Goal: Task Accomplishment & Management: Manage account settings

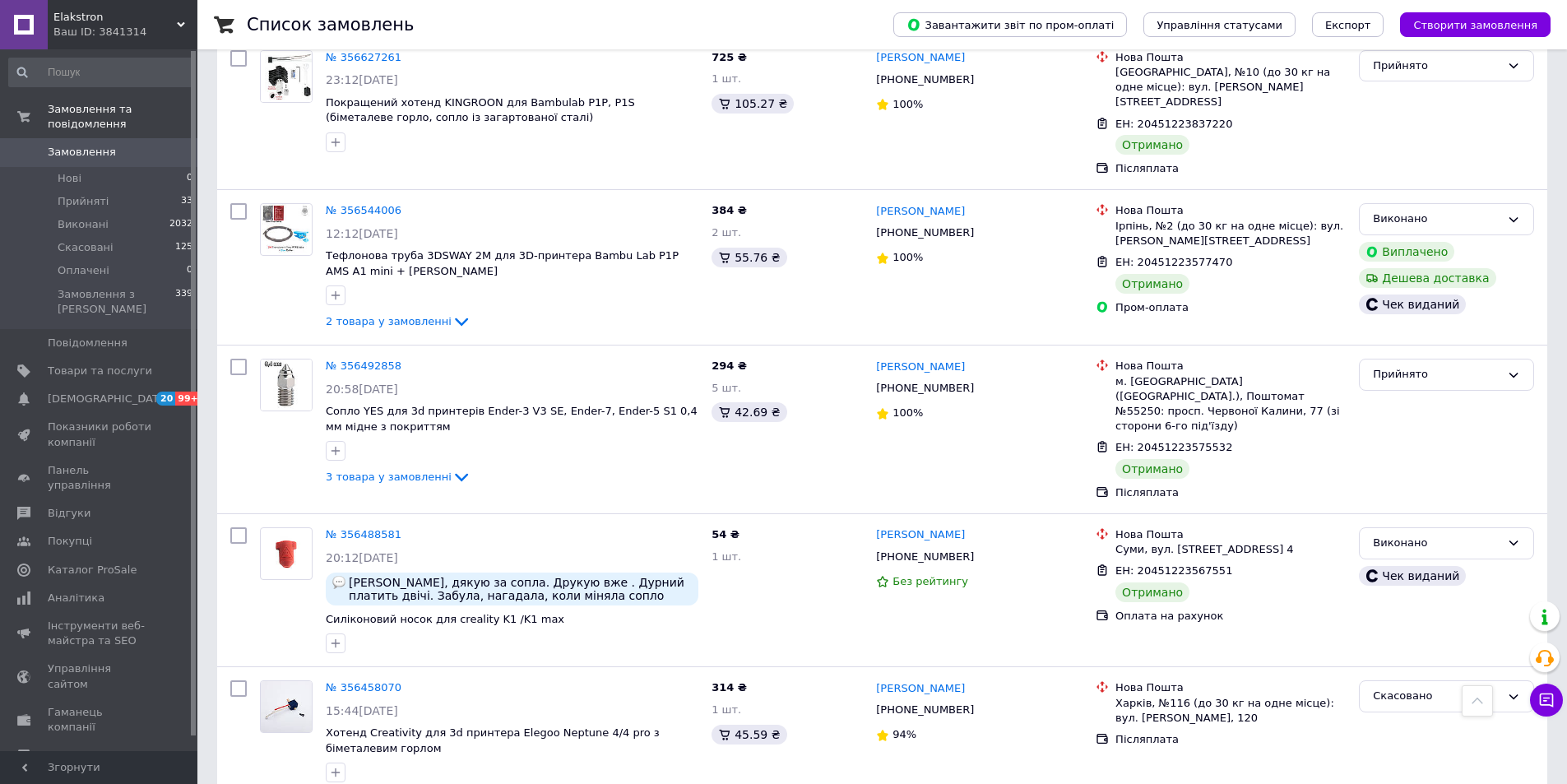
scroll to position [1645, 0]
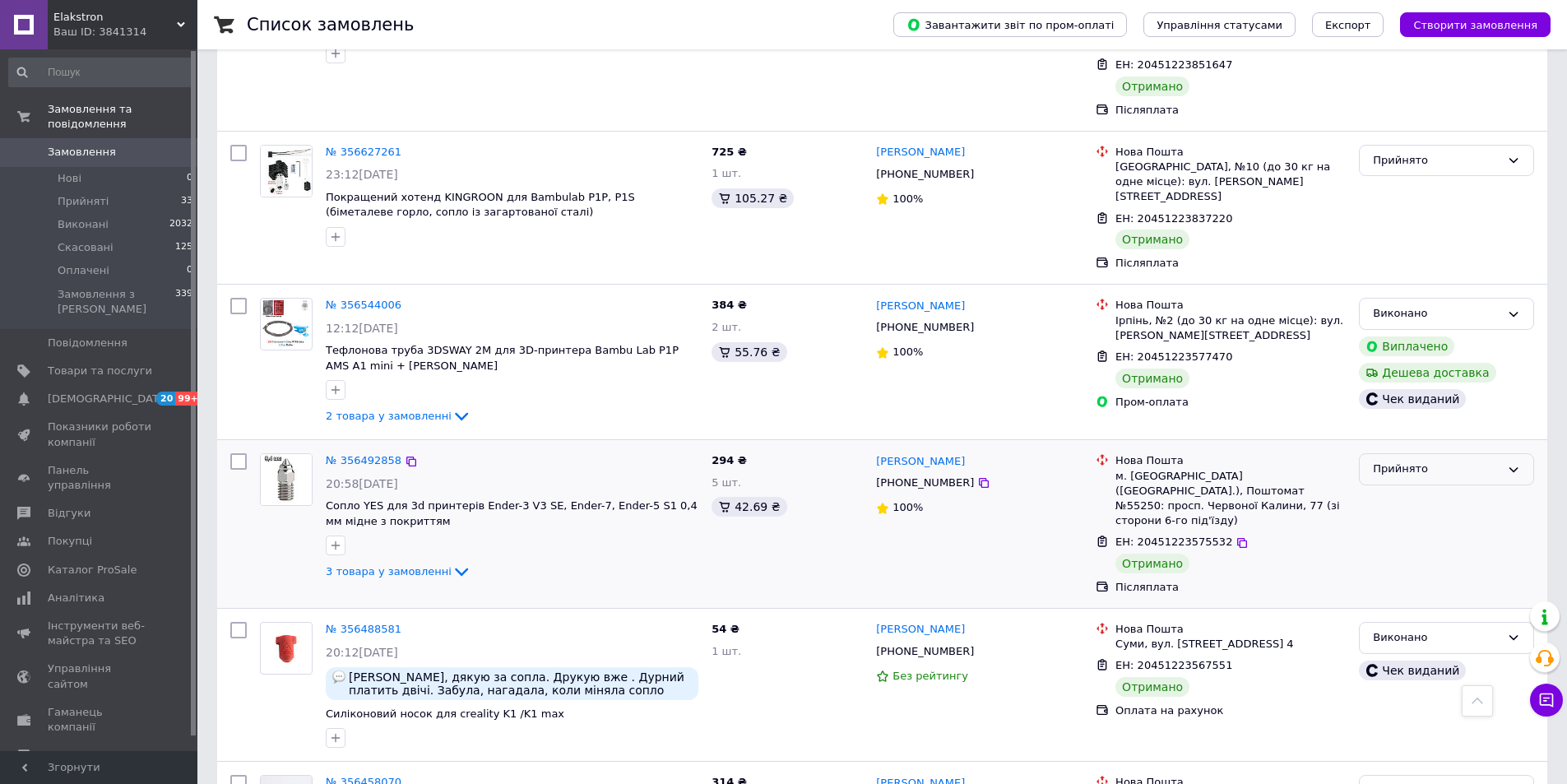
click at [1459, 461] on div "Прийнято" at bounding box center [1437, 470] width 127 height 17
click at [1405, 489] on li "Виконано" at bounding box center [1446, 504] width 173 height 30
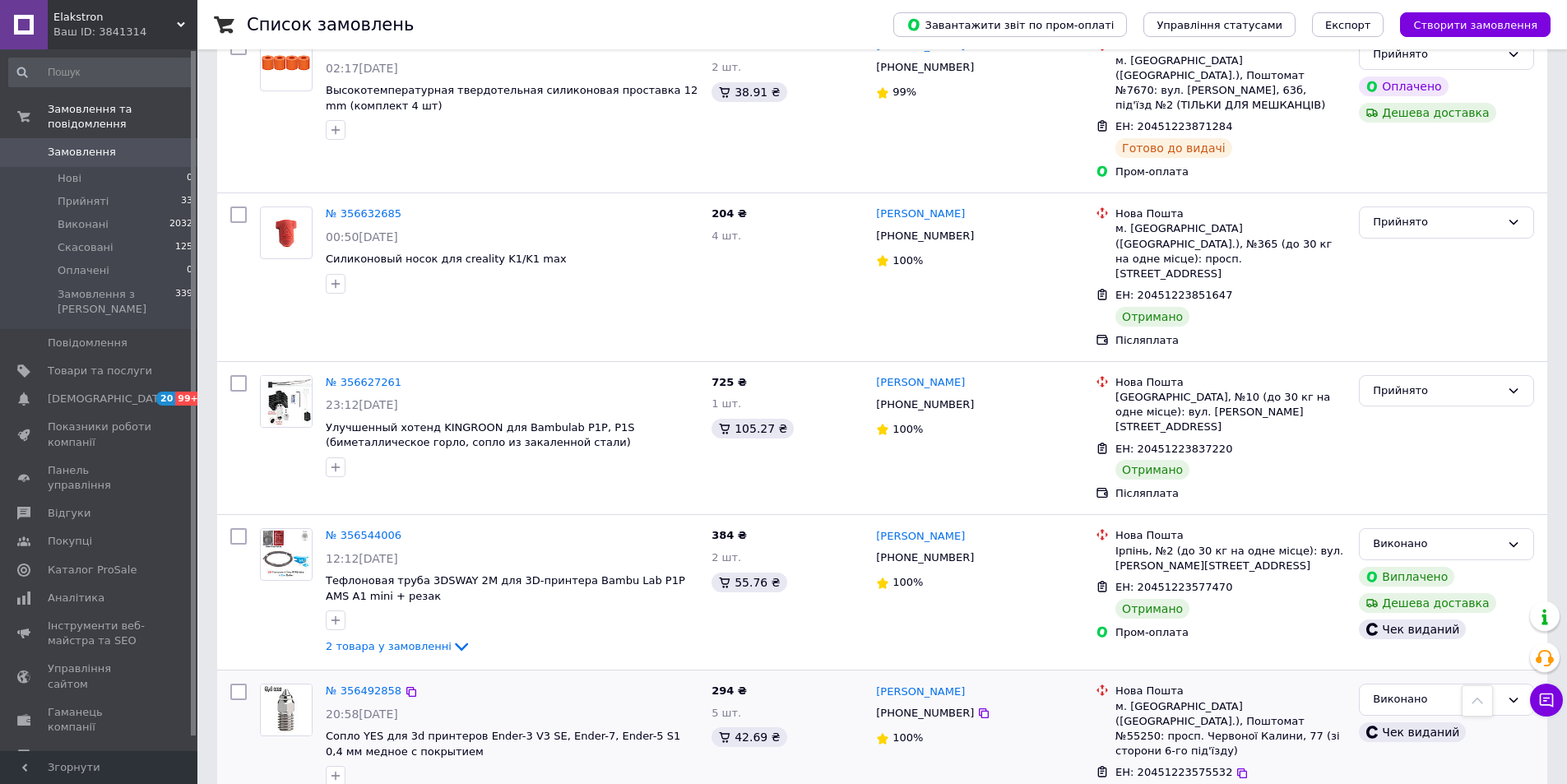
scroll to position [1398, 0]
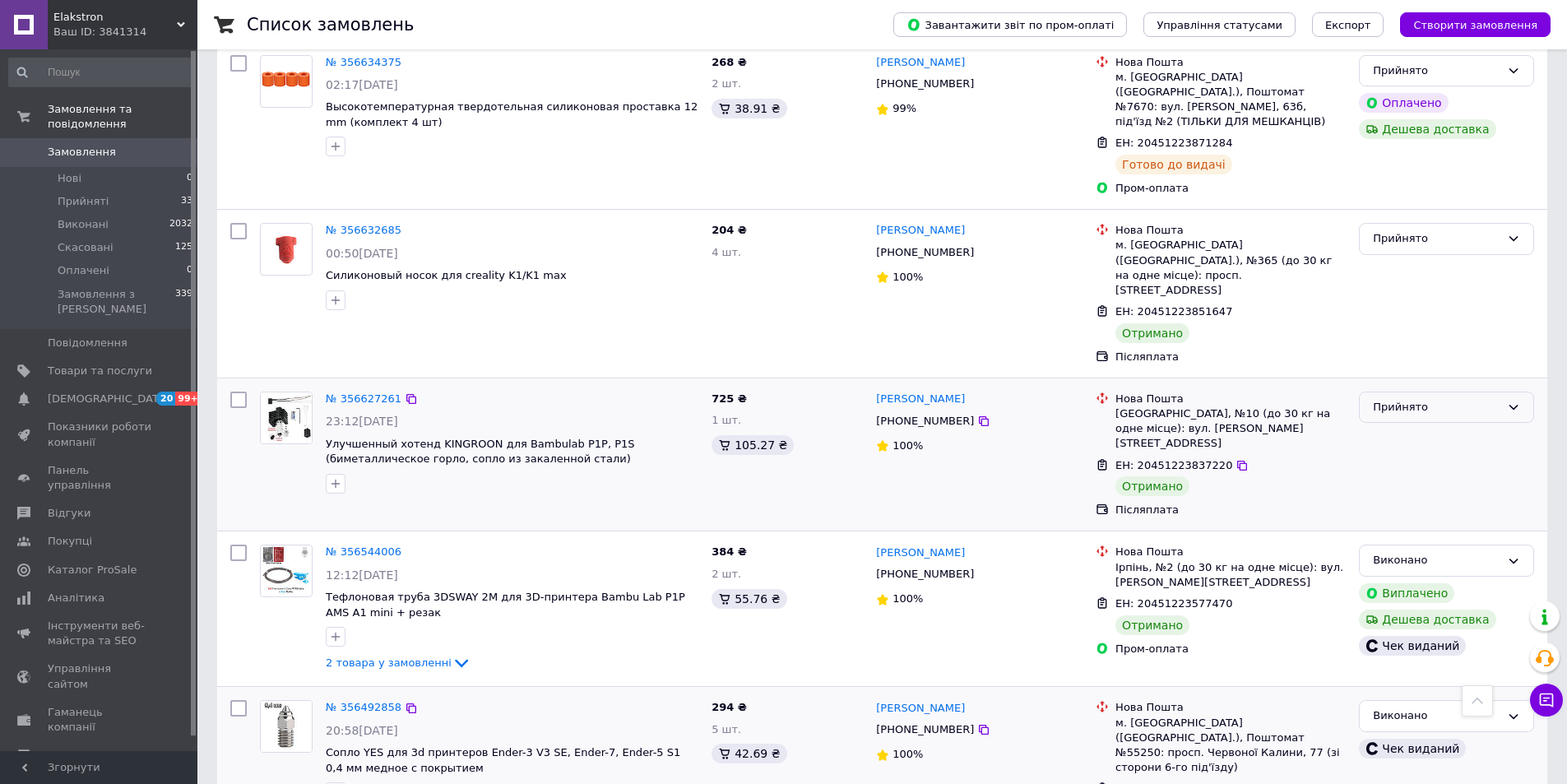
click at [1424, 399] on div "Прийнято" at bounding box center [1437, 408] width 127 height 17
click at [1415, 426] on li "Виконано" at bounding box center [1446, 441] width 173 height 30
click at [1475, 230] on div "Прийнято" at bounding box center [1437, 239] width 127 height 17
click at [1448, 258] on li "Виконано" at bounding box center [1446, 273] width 173 height 30
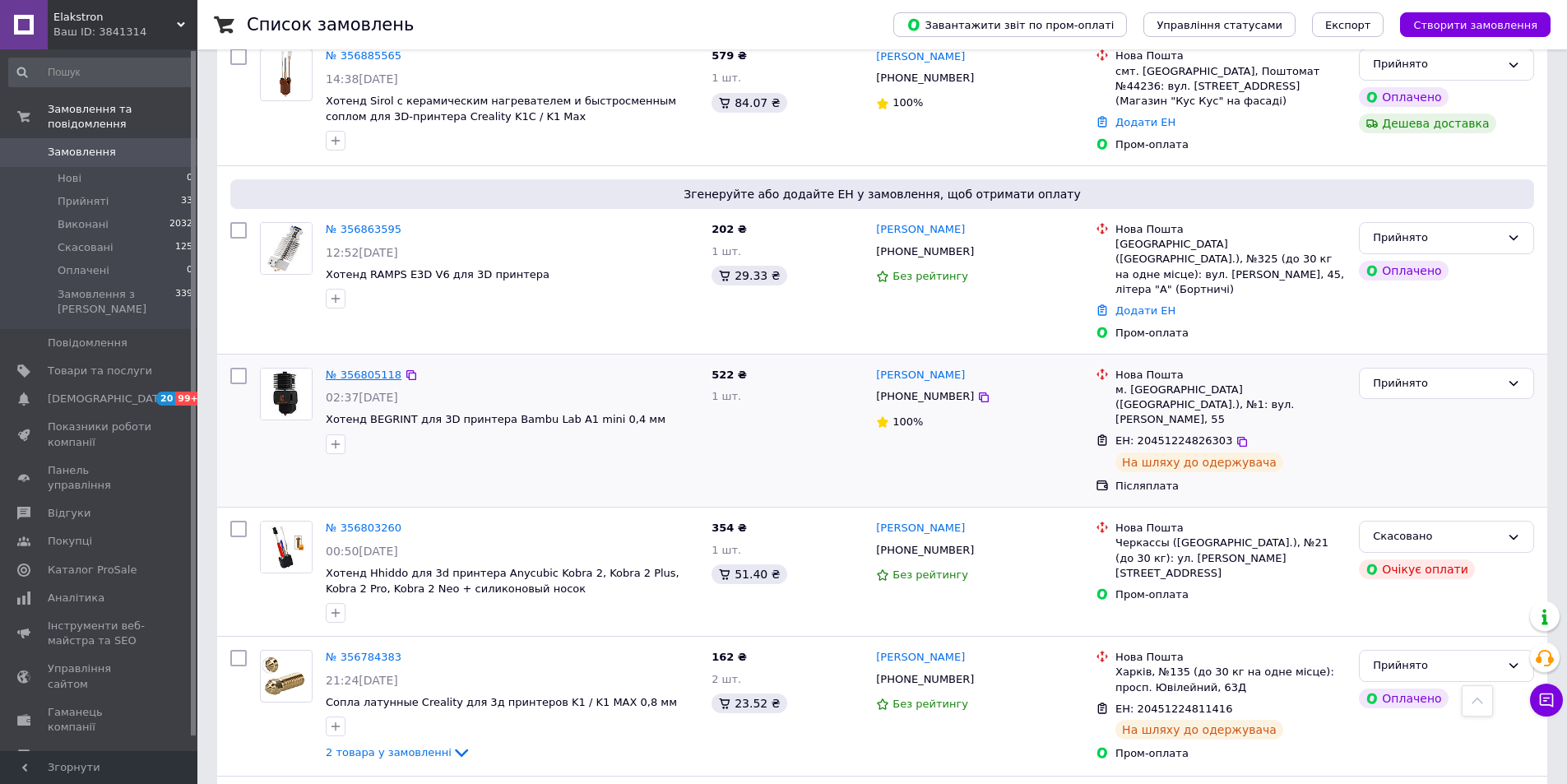
scroll to position [329, 0]
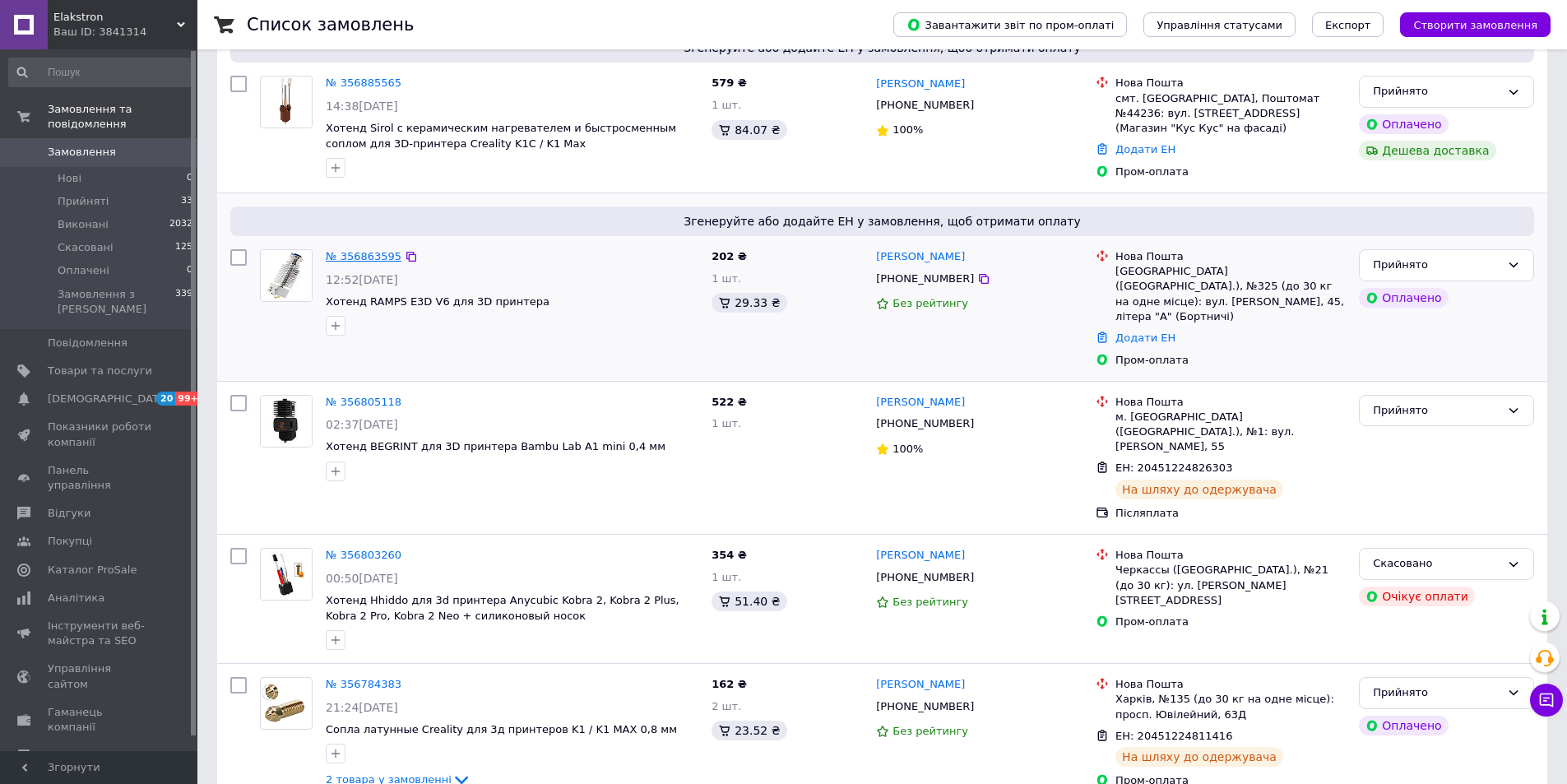
click at [368, 250] on link "№ 356863595" at bounding box center [363, 256] width 76 height 12
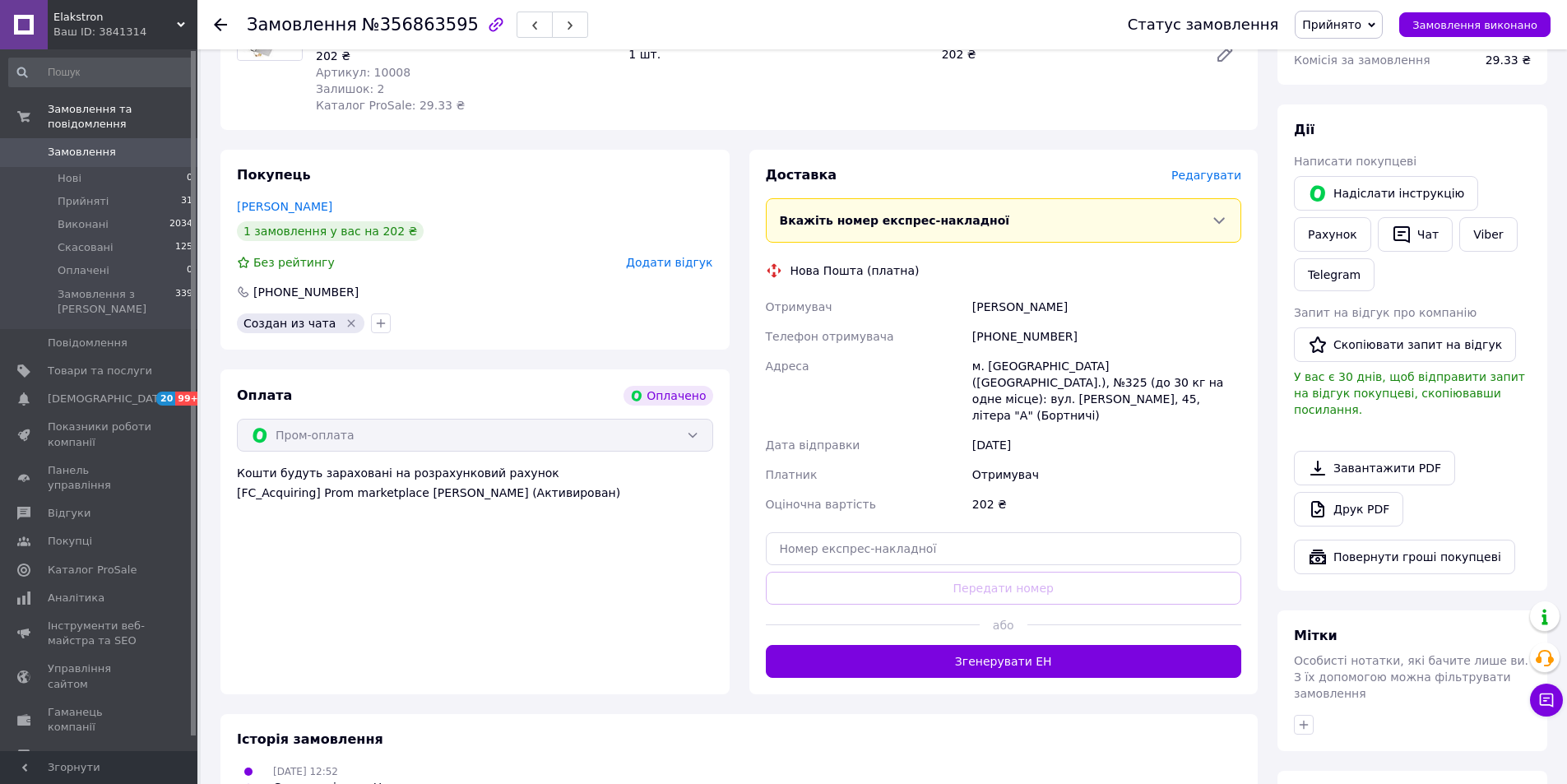
scroll to position [247, 0]
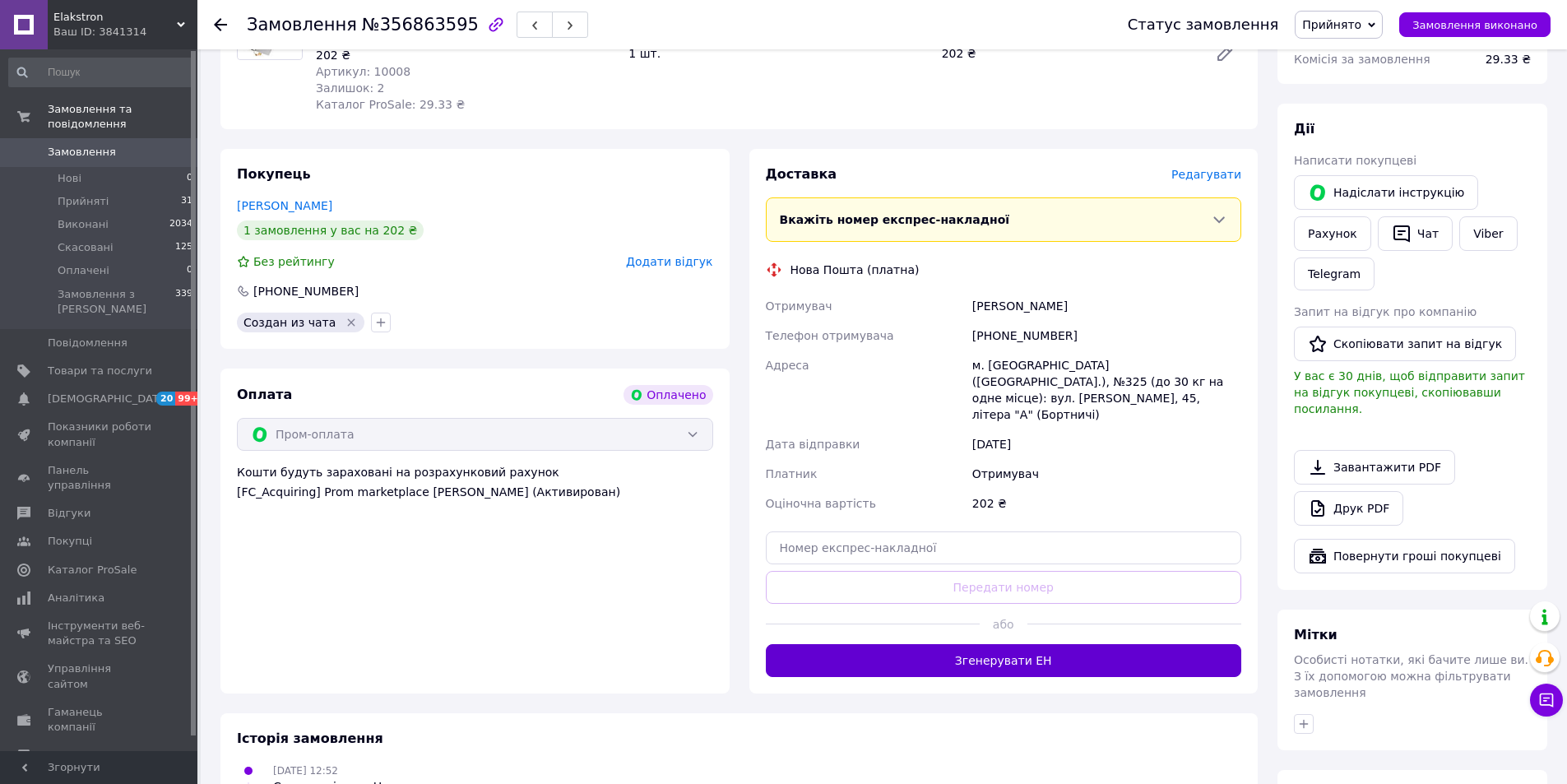
click at [921, 644] on button "Згенерувати ЕН" at bounding box center [1004, 660] width 477 height 33
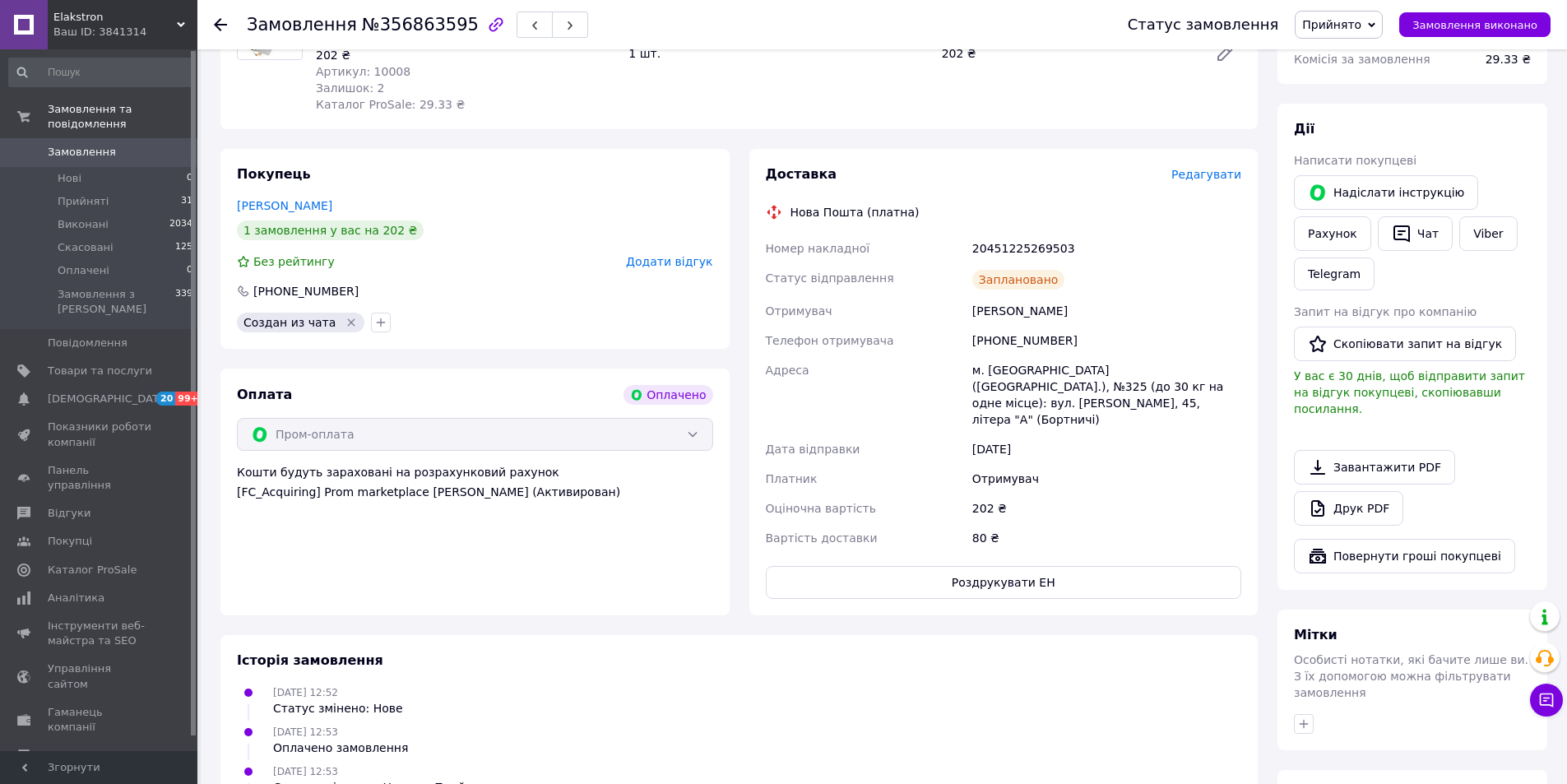
scroll to position [0, 0]
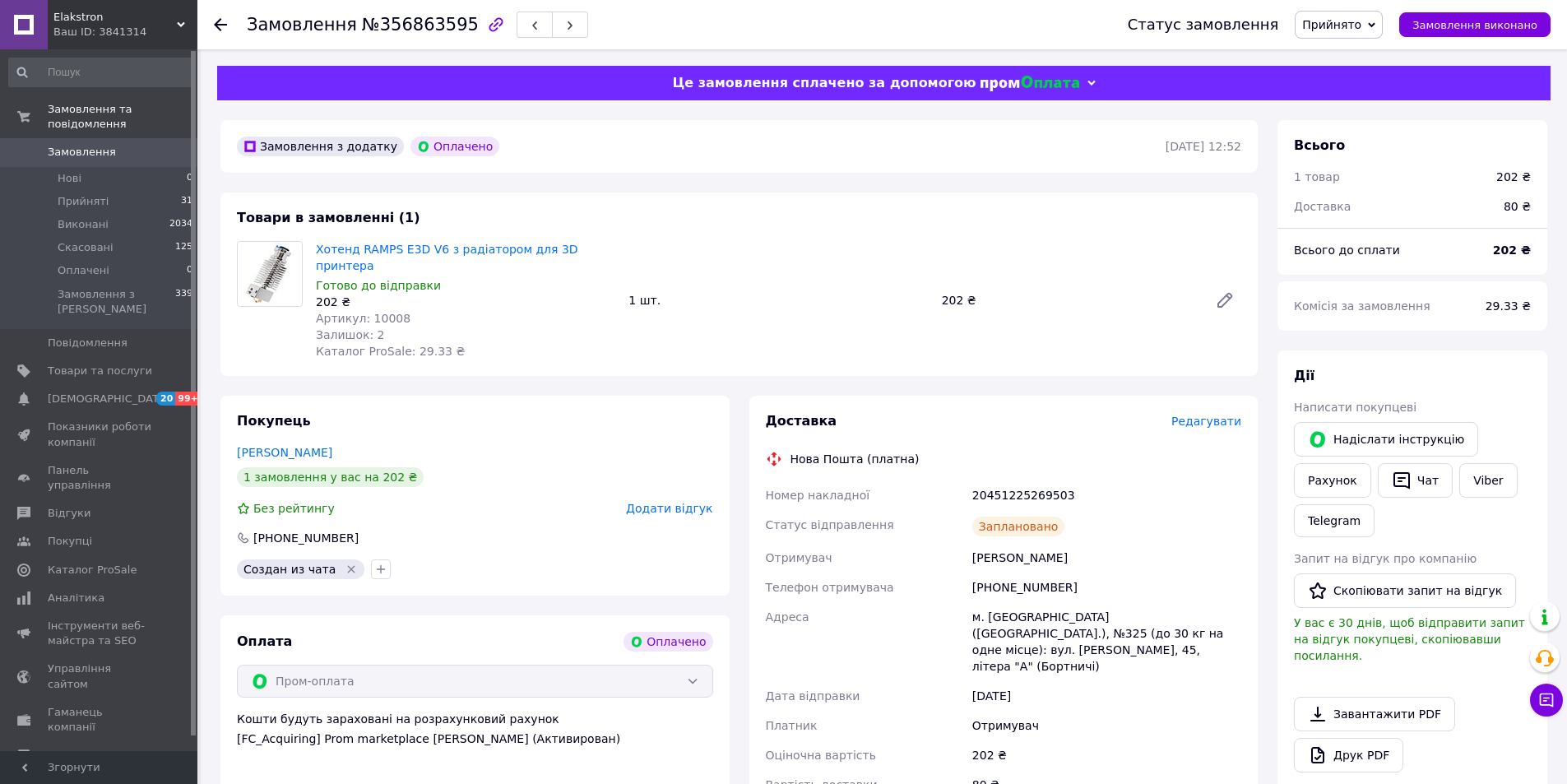
click at [64, 145] on span "Замовлення" at bounding box center [82, 152] width 68 height 15
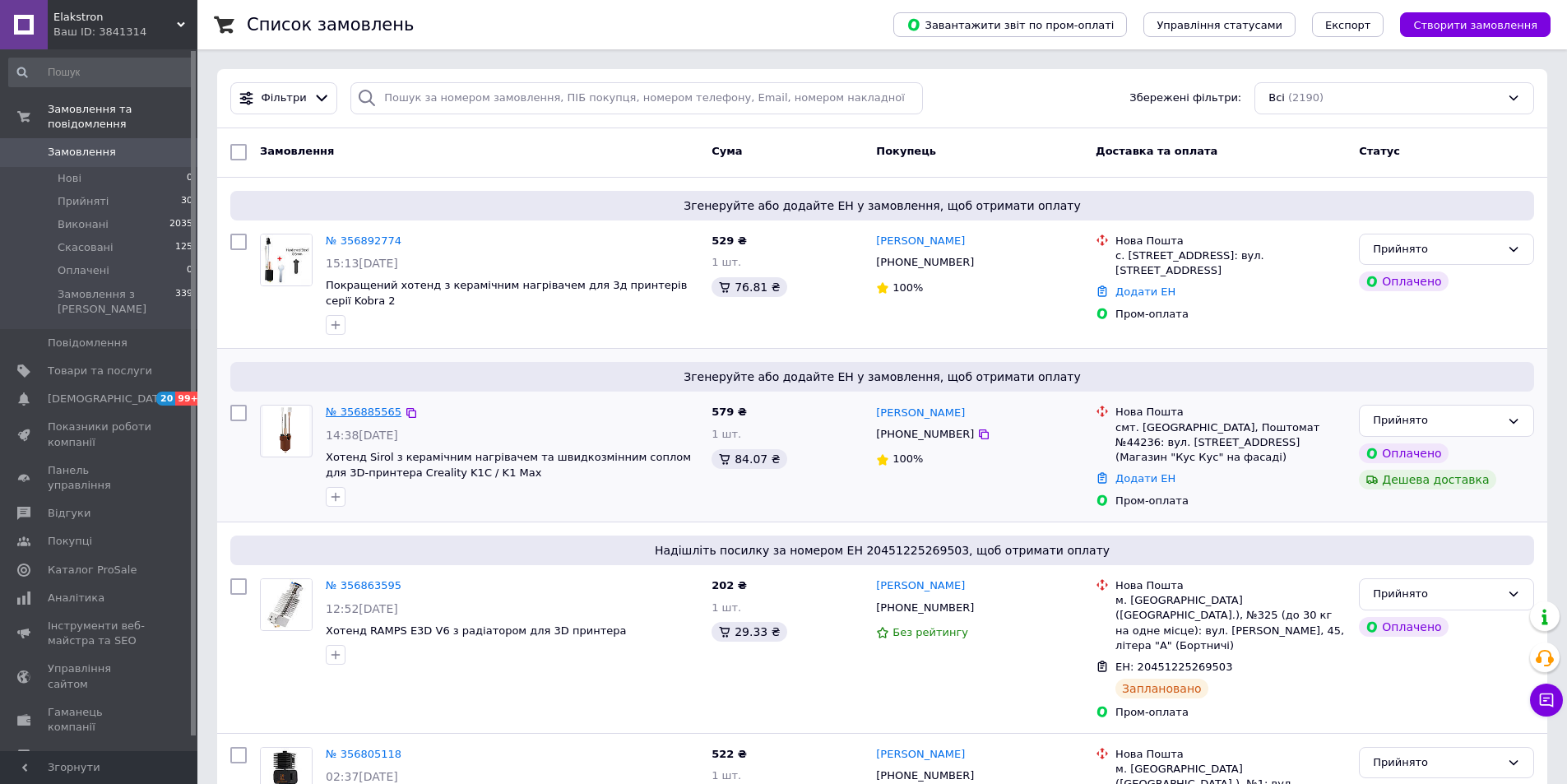
click at [359, 408] on link "№ 356885565" at bounding box center [363, 411] width 76 height 12
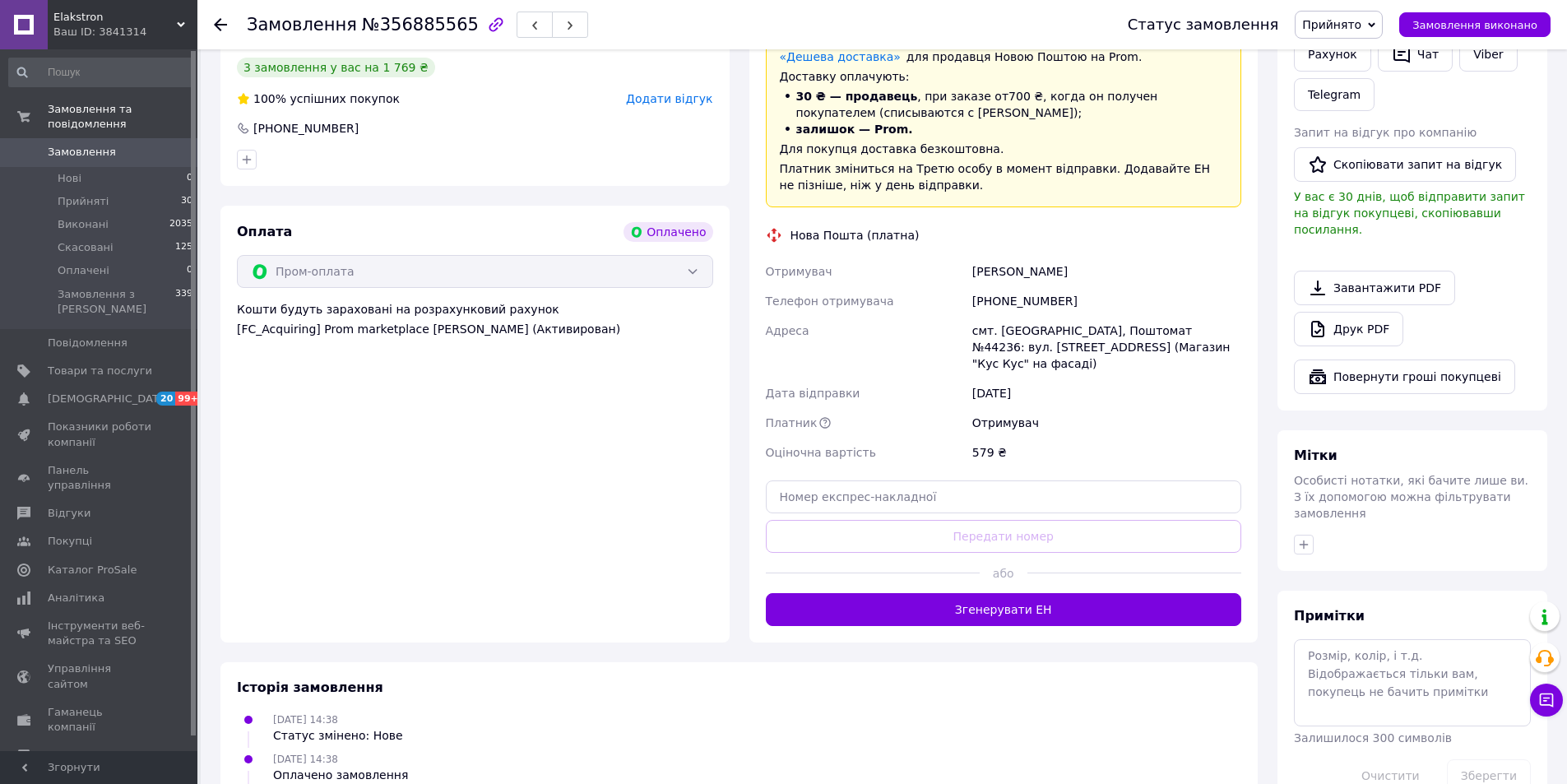
scroll to position [524, 0]
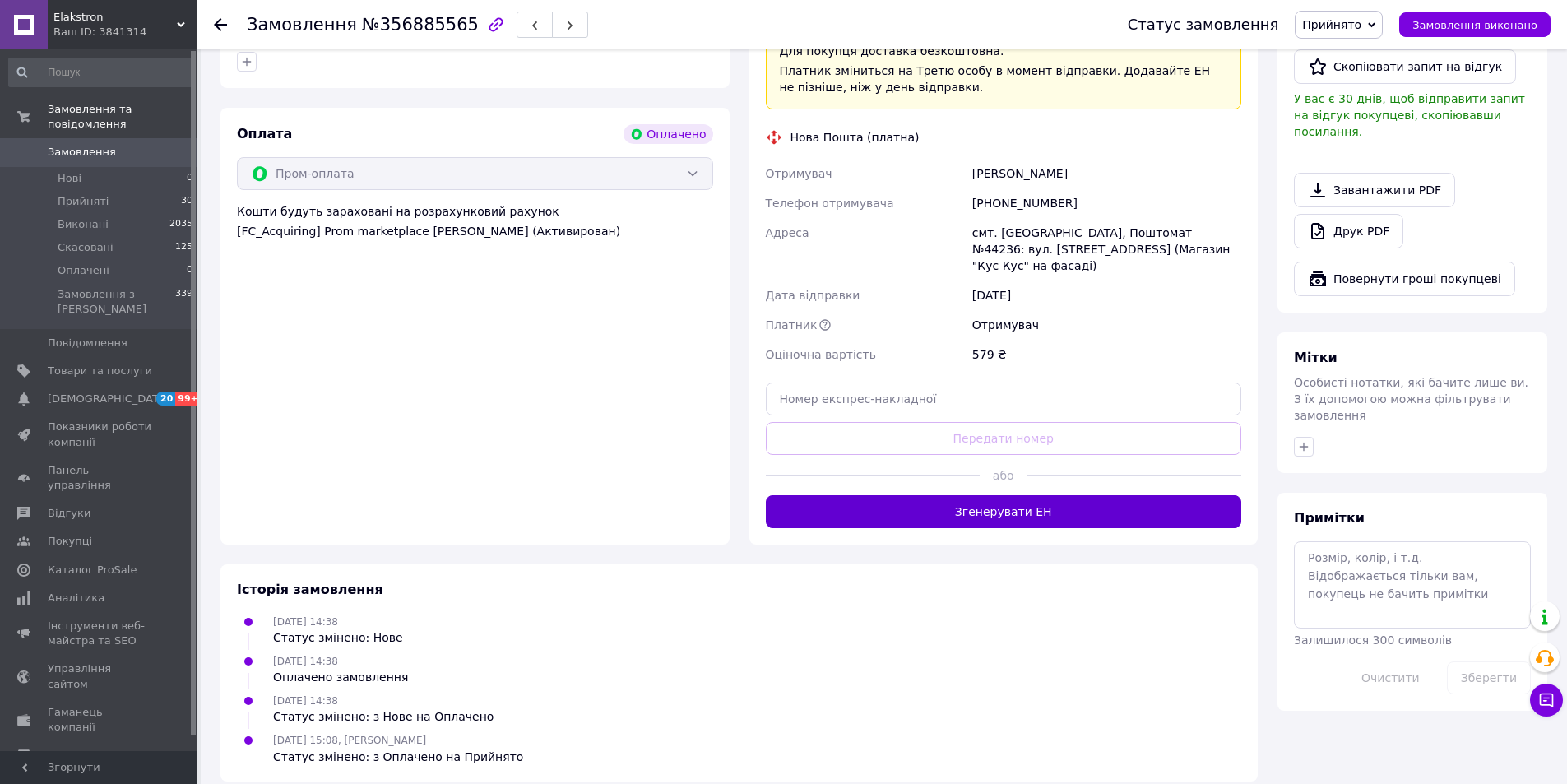
click at [956, 497] on button "Згенерувати ЕН" at bounding box center [1004, 511] width 477 height 33
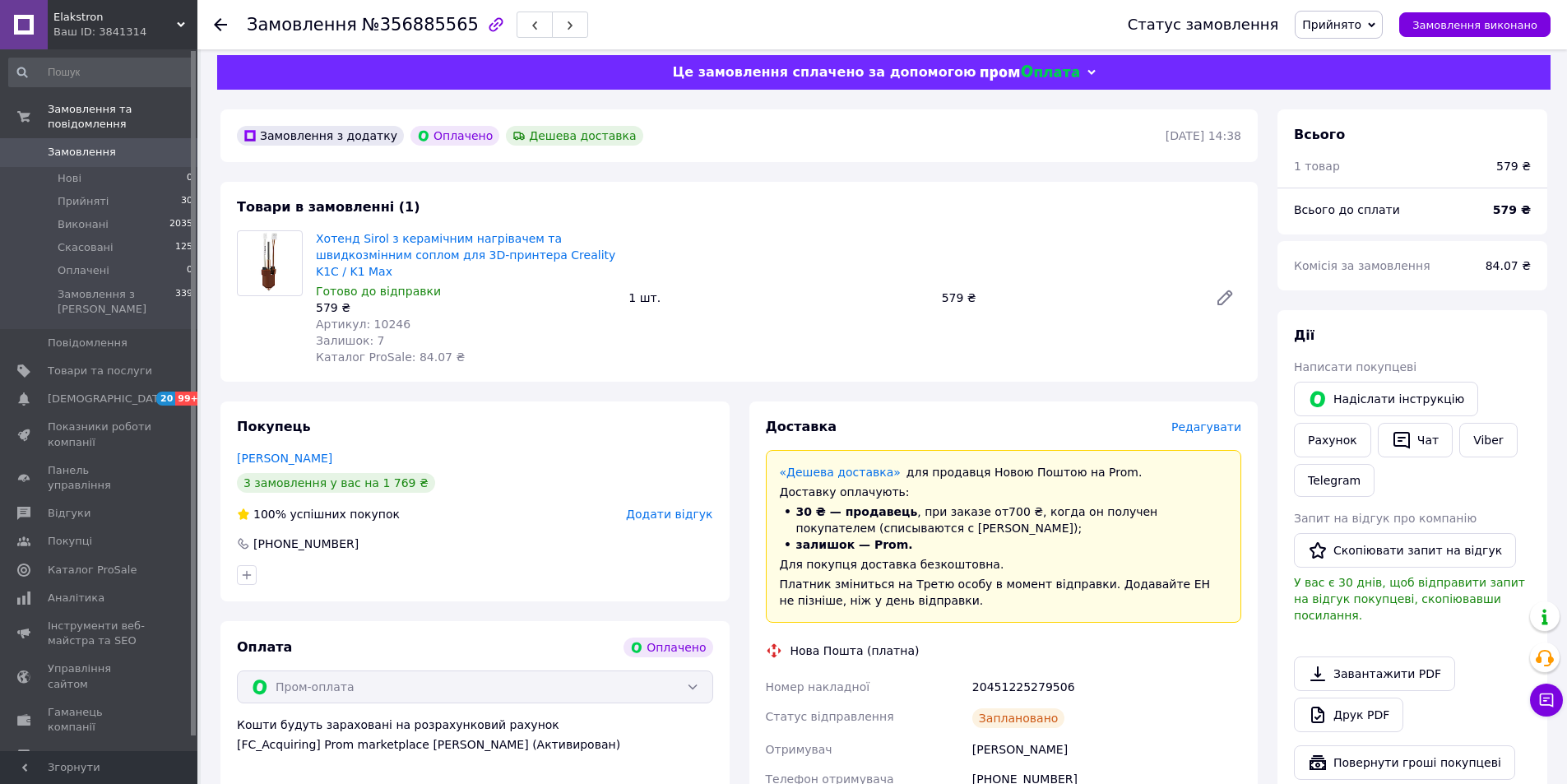
scroll to position [0, 0]
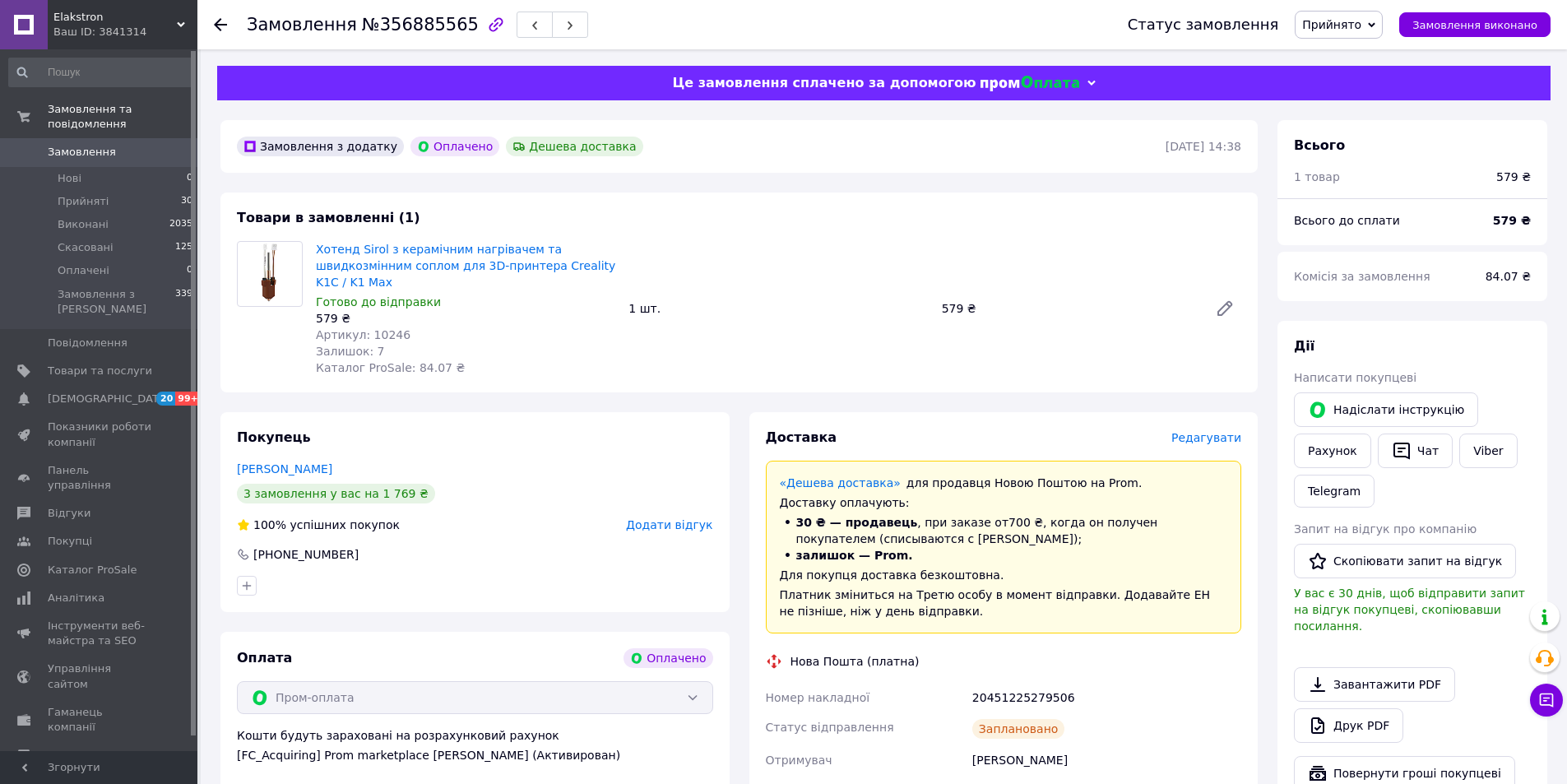
click at [113, 145] on span "Замовлення" at bounding box center [100, 152] width 105 height 15
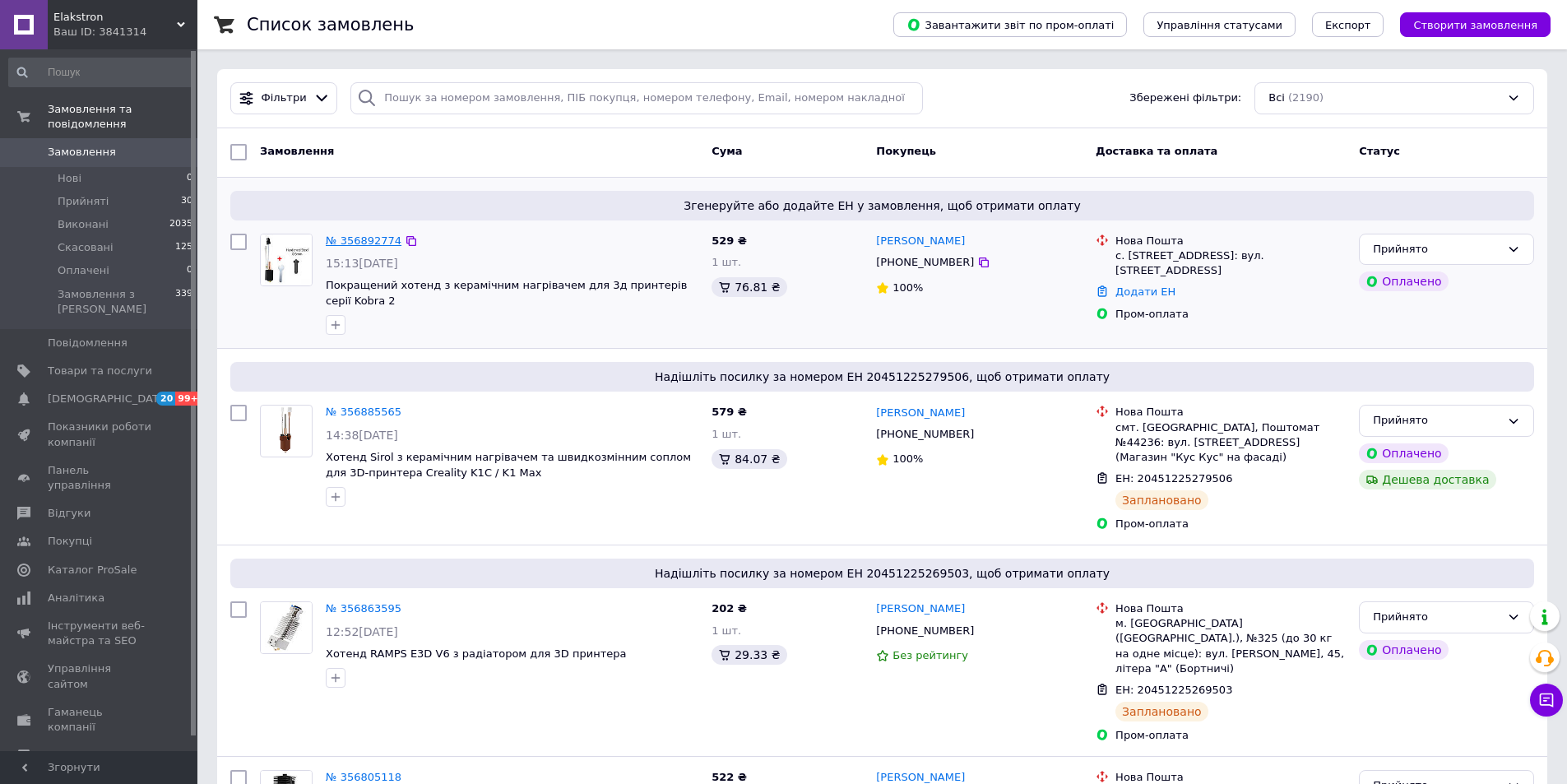
click at [362, 240] on link "№ 356892774" at bounding box center [363, 240] width 76 height 12
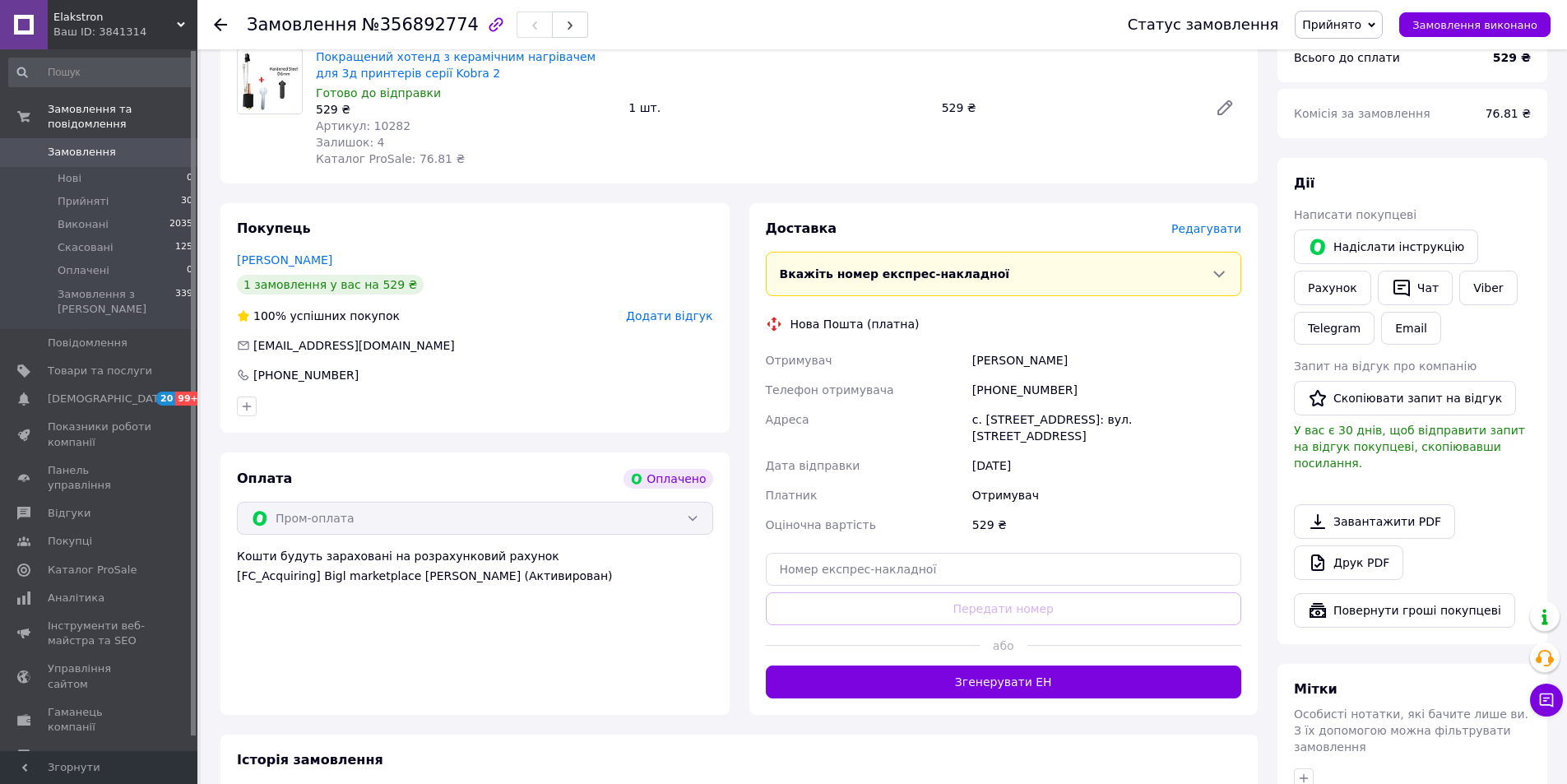
scroll to position [247, 0]
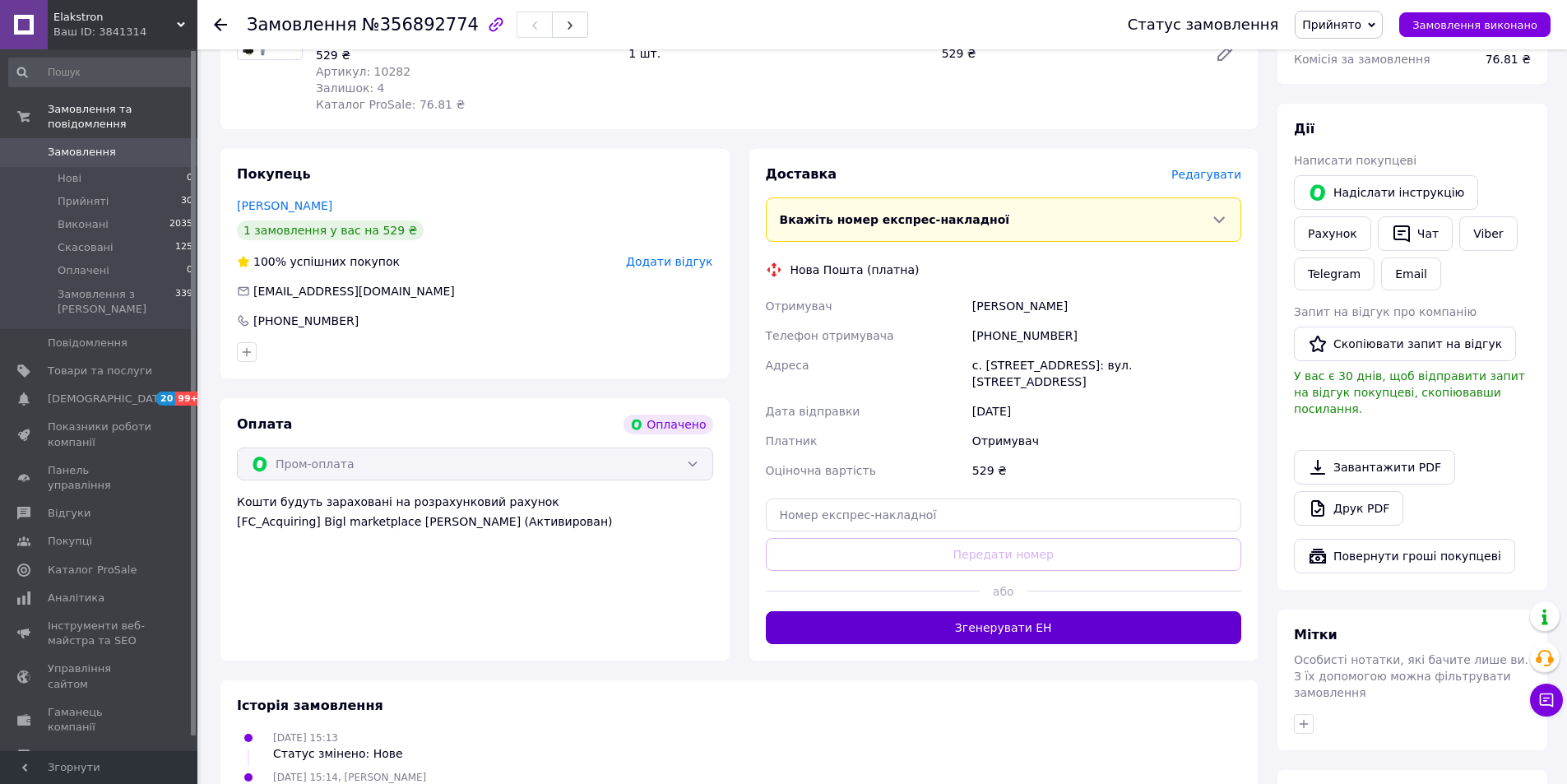
click at [1013, 613] on button "Згенерувати ЕН" at bounding box center [1004, 627] width 477 height 33
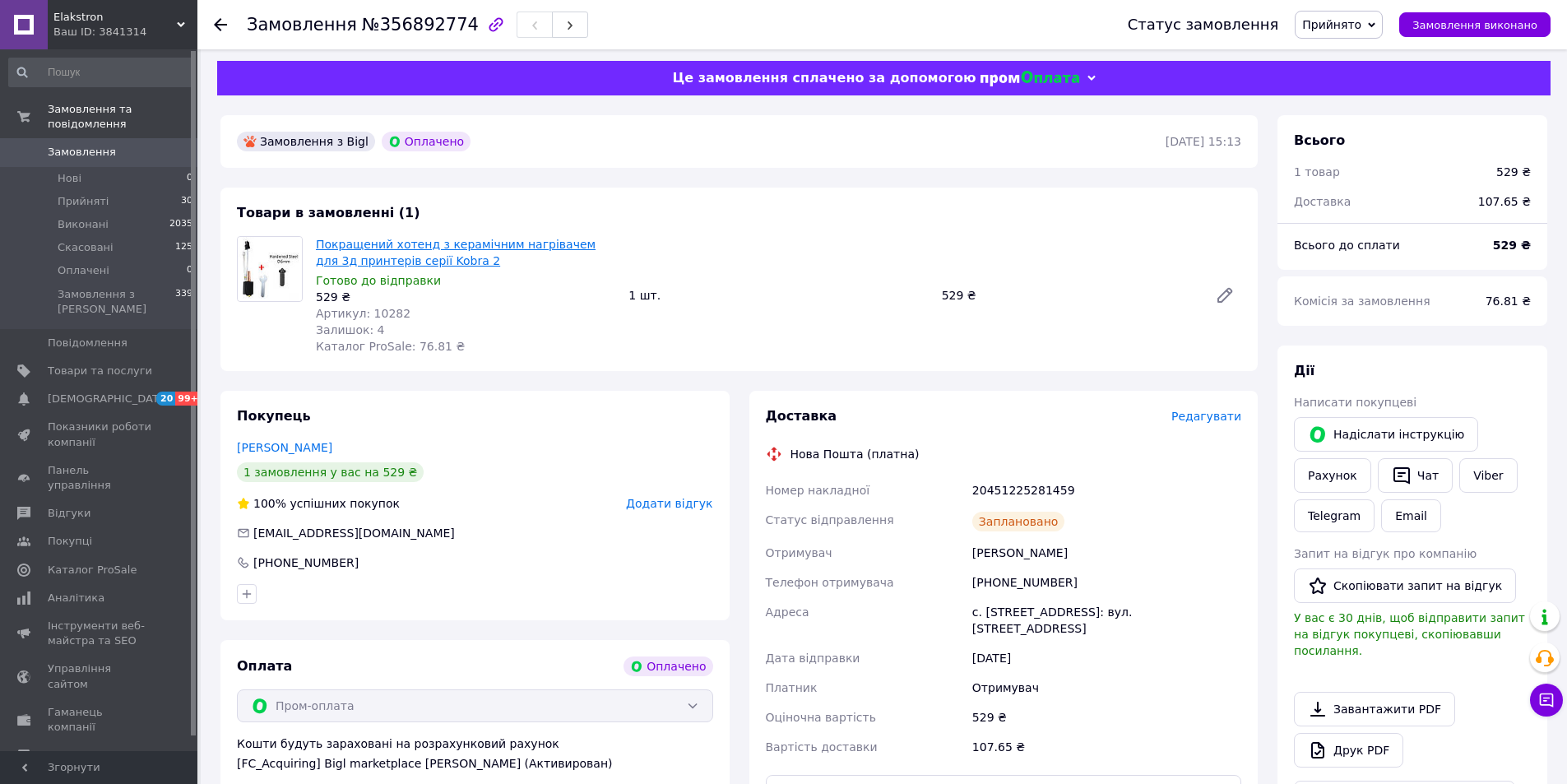
scroll to position [0, 0]
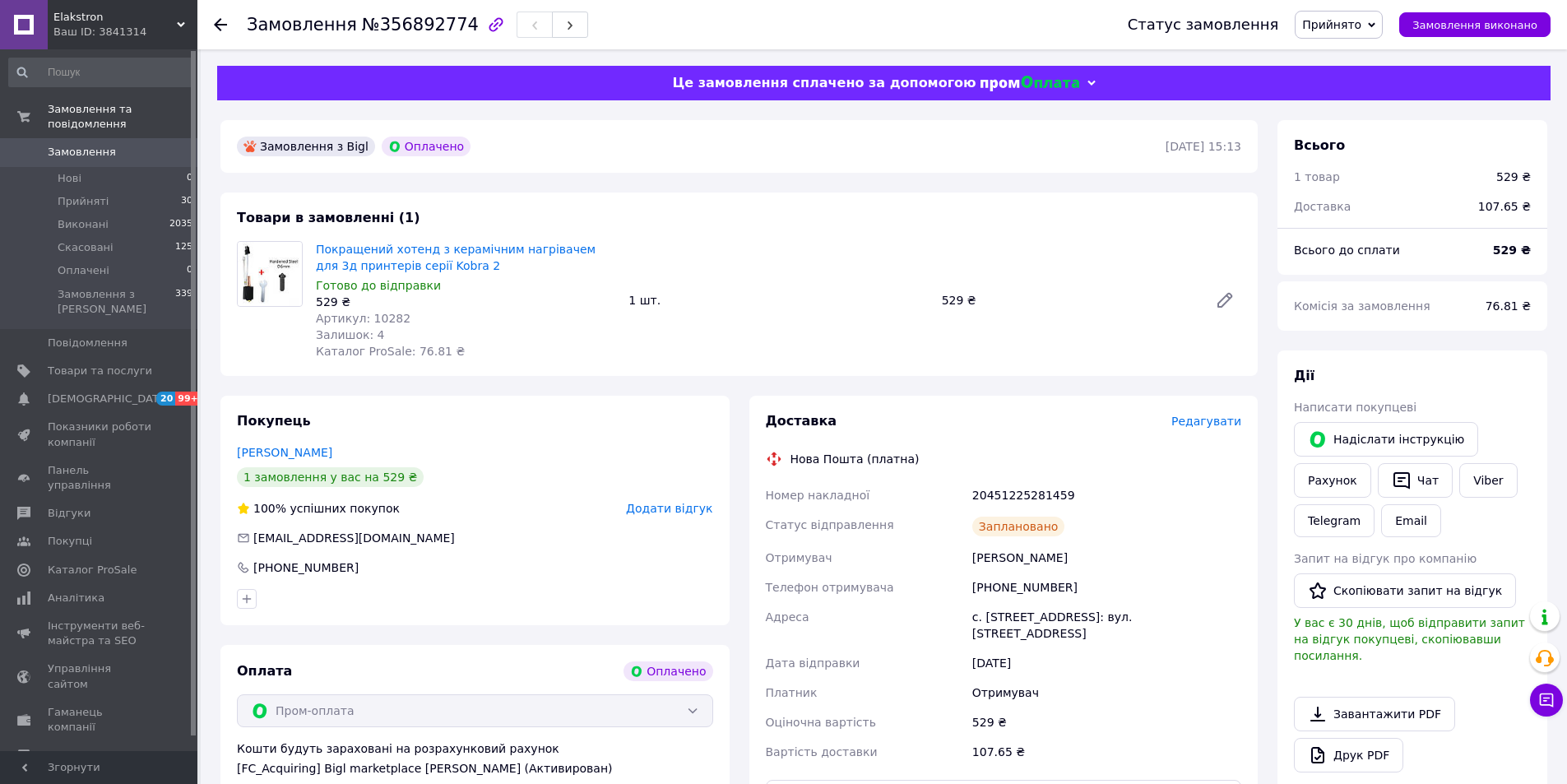
click at [109, 145] on span "Замовлення" at bounding box center [100, 152] width 105 height 15
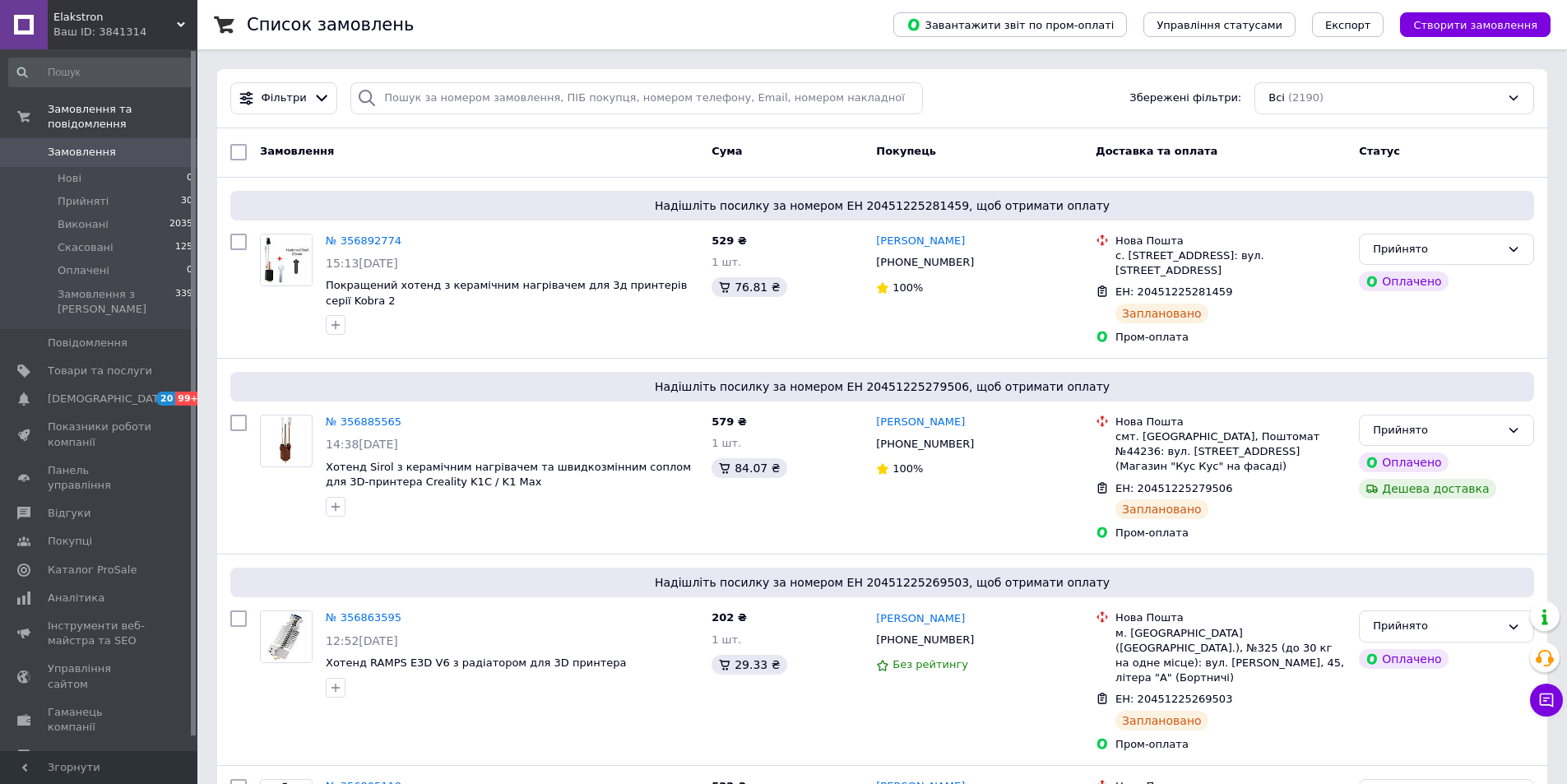
click at [59, 145] on span "Замовлення" at bounding box center [82, 152] width 68 height 15
click at [70, 145] on span "Замовлення" at bounding box center [82, 152] width 68 height 15
click at [73, 363] on span "Товари та послуги" at bounding box center [100, 370] width 105 height 15
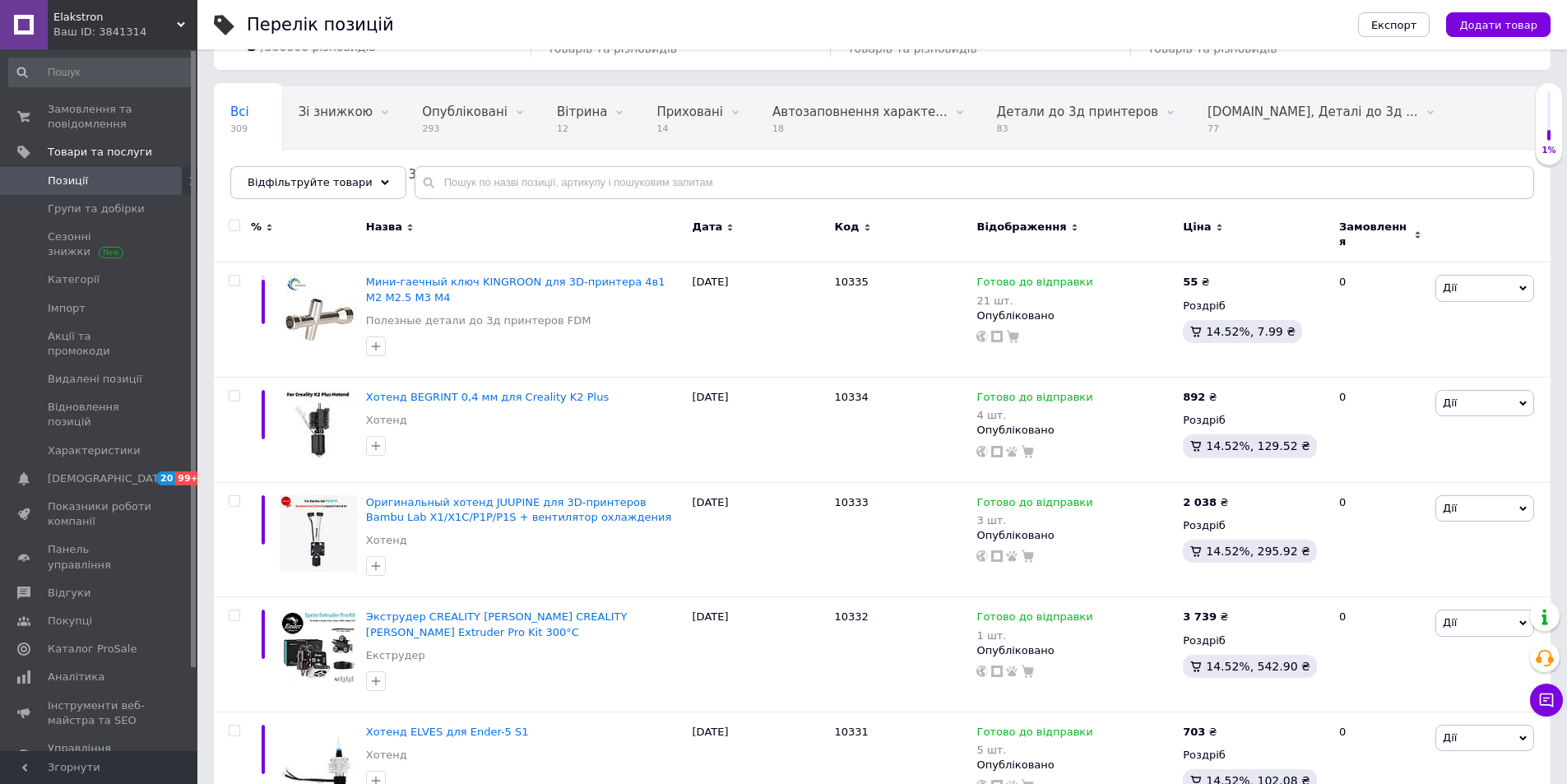
scroll to position [82, 0]
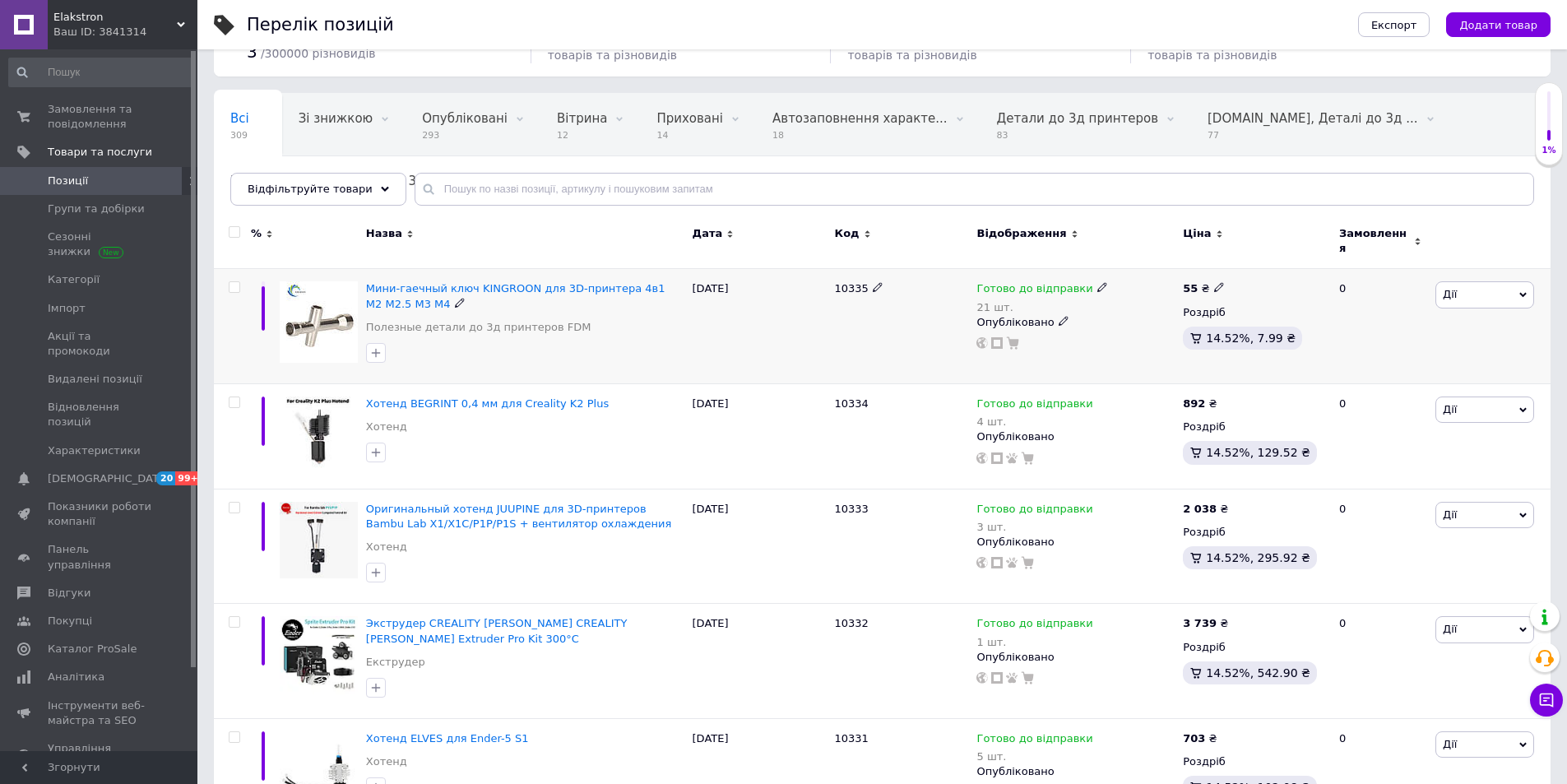
click at [1214, 283] on use at bounding box center [1218, 287] width 9 height 9
type input "5"
type input "63"
